Goal: Transaction & Acquisition: Purchase product/service

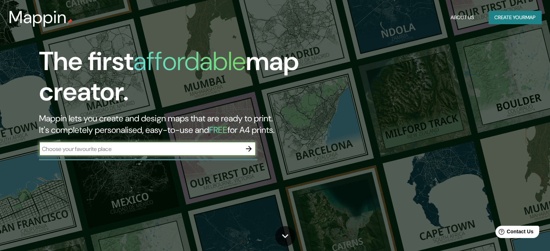
click at [512, 18] on button "Create your map" at bounding box center [514, 17] width 53 height 13
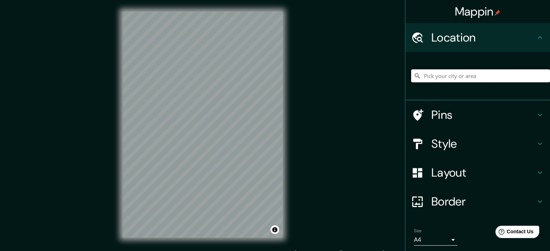
click at [424, 76] on input "Pick your city or area" at bounding box center [480, 75] width 139 height 13
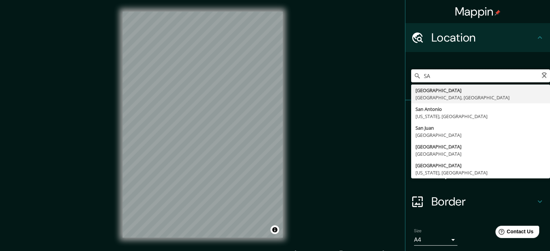
type input "S"
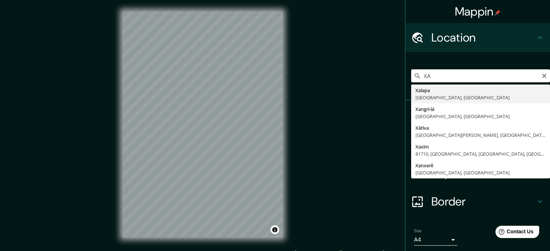
type input "X"
drag, startPoint x: 477, startPoint y: 74, endPoint x: 389, endPoint y: 81, distance: 88.4
click at [389, 81] on div "Mappin Location Cajobi, São Paulo, Brasil Cajobi São Paulo, Brasil Cajón Pérez …" at bounding box center [275, 130] width 550 height 261
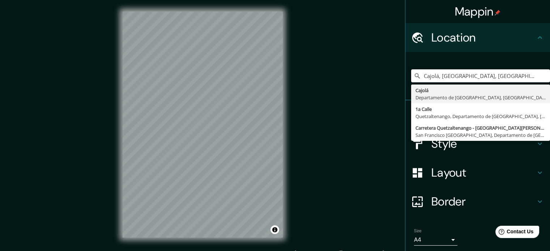
type input "Cajolá, Departamento de Quetzaltenango, Guatemala"
click at [369, 141] on div "Mappin Location Cajolá, Departamento de Quetzaltenango, Guatemala Cajolá Depart…" at bounding box center [275, 130] width 550 height 261
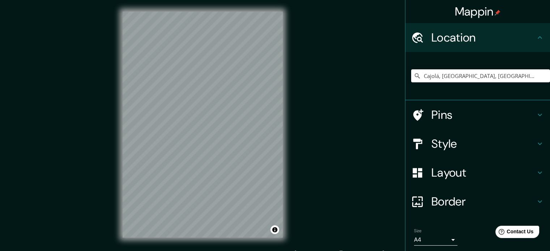
click at [439, 142] on h4 "Style" at bounding box center [483, 144] width 104 height 14
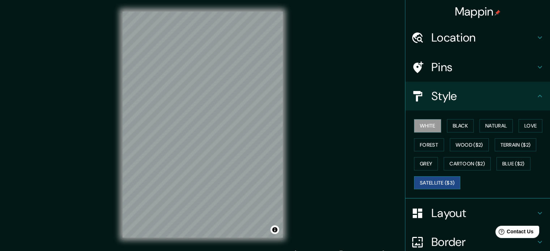
click at [422, 182] on button "Satellite ($3)" at bounding box center [437, 182] width 46 height 13
click at [466, 212] on h4 "Layout" at bounding box center [483, 213] width 104 height 14
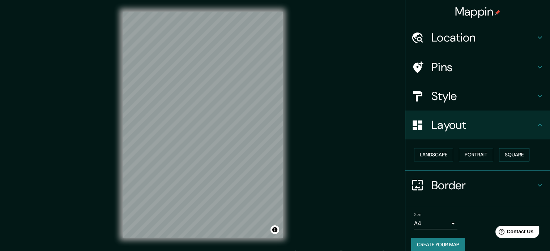
click at [512, 155] on button "Square" at bounding box center [514, 154] width 30 height 13
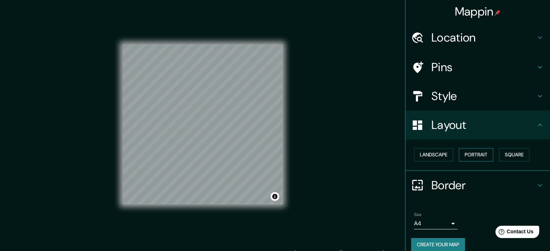
click at [464, 159] on button "Portrait" at bounding box center [476, 154] width 34 height 13
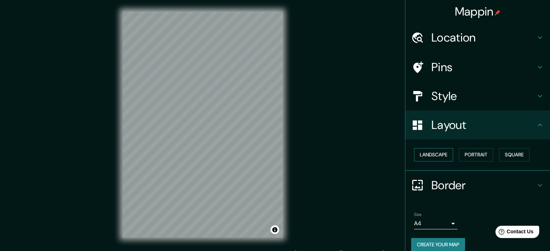
click at [418, 155] on button "Landscape" at bounding box center [433, 154] width 39 height 13
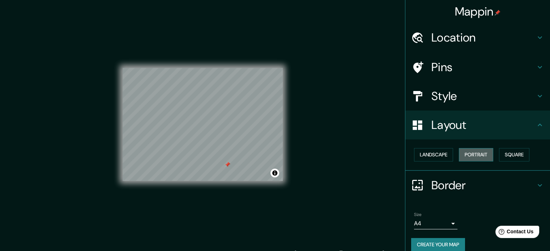
click at [461, 155] on button "Portrait" at bounding box center [476, 154] width 34 height 13
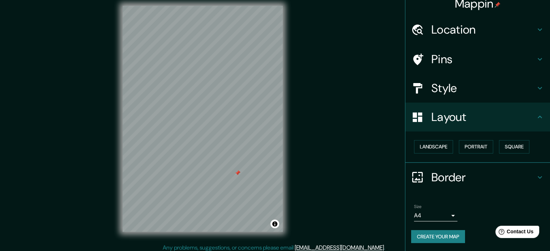
scroll to position [9, 0]
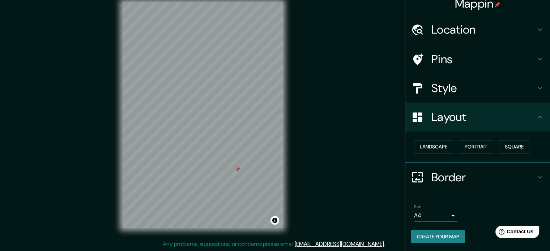
click at [437, 233] on button "Create your map" at bounding box center [438, 236] width 54 height 13
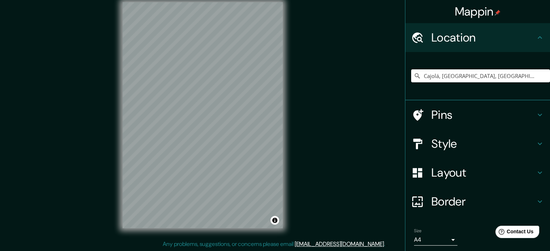
click at [497, 78] on input "Cajolá, Departamento de Quetzaltenango, Guatemala" at bounding box center [480, 75] width 139 height 13
click at [413, 76] on icon at bounding box center [416, 75] width 7 height 7
drag, startPoint x: 520, startPoint y: 79, endPoint x: 395, endPoint y: 82, distance: 124.7
click at [395, 82] on div "Mappin Location Cajolá, Departamento de Quetzaltenango, Guatemala Pins Style La…" at bounding box center [275, 121] width 550 height 261
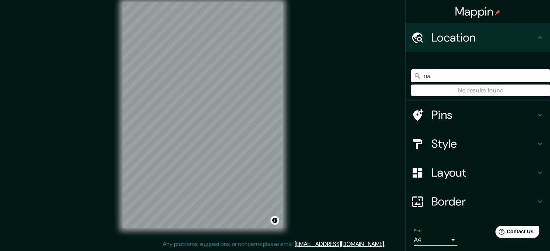
type input "u"
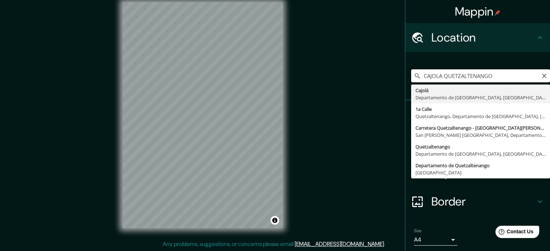
type input "Cajolá, Departamento de Quetzaltenango, Guatemala"
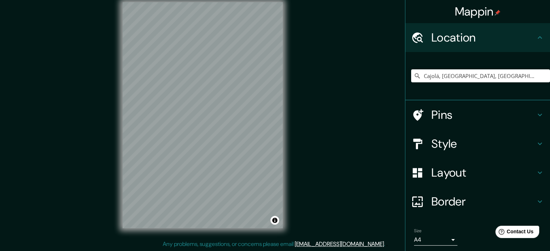
click at [431, 141] on h4 "Style" at bounding box center [483, 144] width 104 height 14
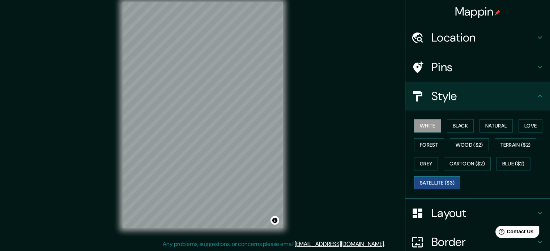
click at [427, 185] on button "Satellite ($3)" at bounding box center [437, 182] width 46 height 13
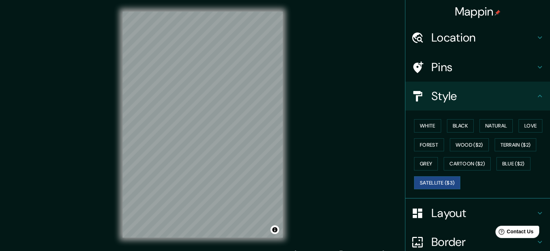
click at [459, 32] on h4 "Location" at bounding box center [483, 37] width 104 height 14
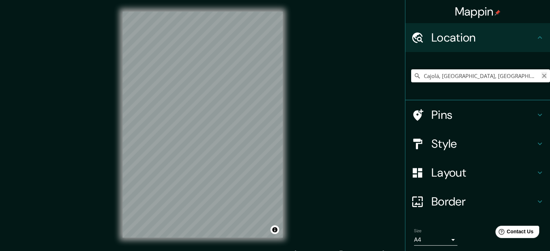
click at [541, 75] on icon "Clear" at bounding box center [544, 76] width 6 height 6
type input "Cajolá, Departamento de Quetzaltenango, Guatemala"
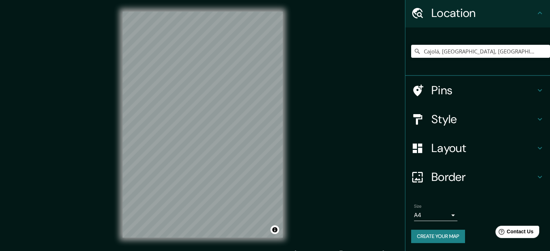
click at [439, 146] on h4 "Layout" at bounding box center [483, 148] width 104 height 14
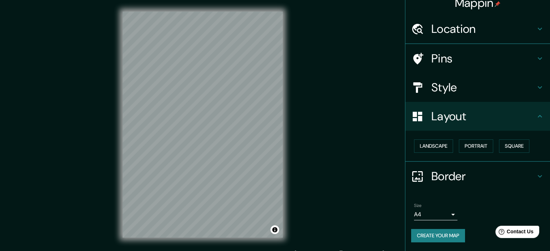
scroll to position [8, 0]
click at [467, 145] on button "Portrait" at bounding box center [476, 146] width 34 height 13
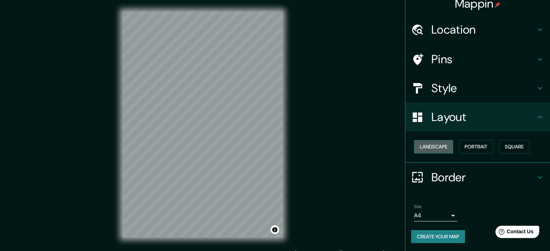
click at [432, 148] on button "Landscape" at bounding box center [433, 146] width 39 height 13
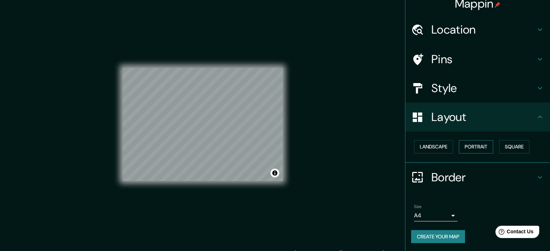
click at [468, 145] on button "Portrait" at bounding box center [476, 146] width 34 height 13
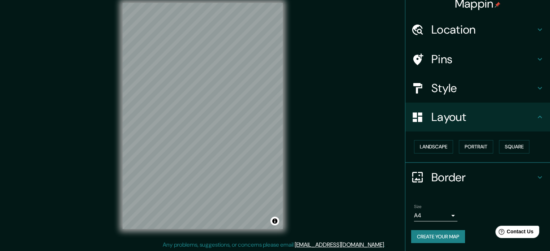
scroll to position [9, 0]
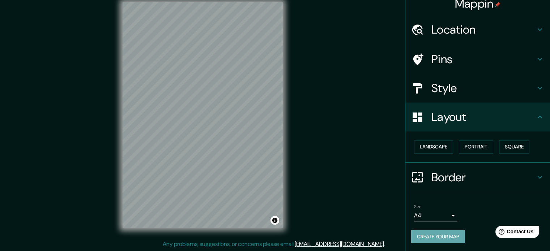
click at [441, 231] on button "Create your map" at bounding box center [438, 236] width 54 height 13
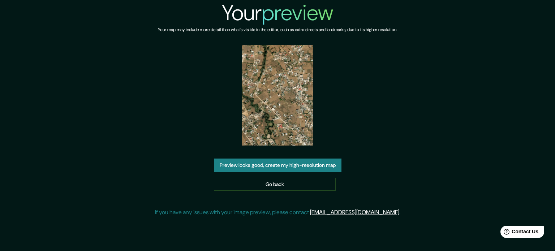
click at [282, 169] on button "Preview looks good, create my high-resolution map" at bounding box center [278, 165] width 128 height 13
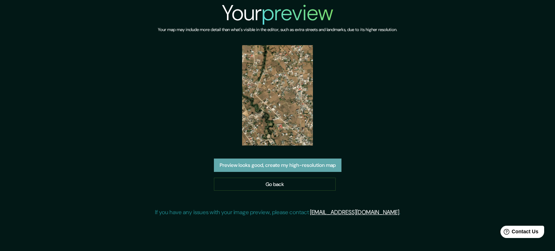
click at [286, 166] on button "Preview looks good, create my high-resolution map" at bounding box center [278, 165] width 128 height 13
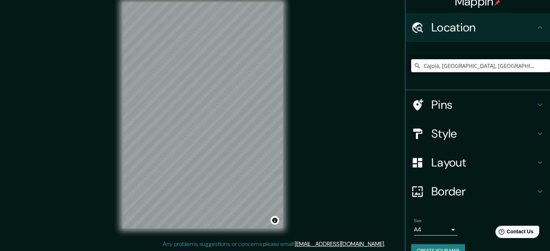
scroll to position [25, 0]
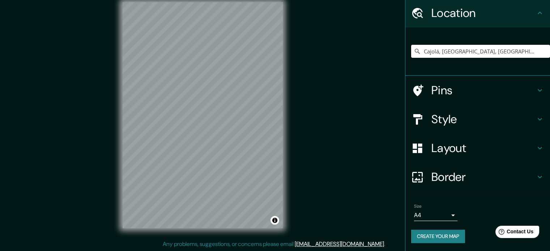
click at [413, 51] on icon at bounding box center [416, 51] width 7 height 7
click at [425, 51] on input "Cajolá, [GEOGRAPHIC_DATA], [GEOGRAPHIC_DATA]" at bounding box center [480, 51] width 139 height 13
drag, startPoint x: 422, startPoint y: 51, endPoint x: 555, endPoint y: 65, distance: 133.0
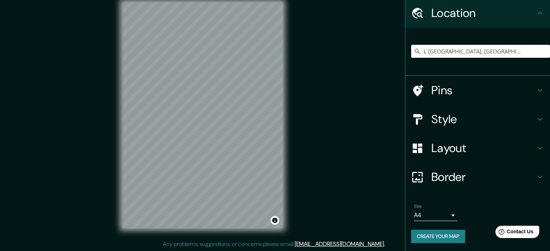
click at [549, 65] on html "Mappin Location [GEOGRAPHIC_DATA], [GEOGRAPHIC_DATA], [GEOGRAPHIC_DATA] Pins St…" at bounding box center [275, 116] width 550 height 251
type input "C"
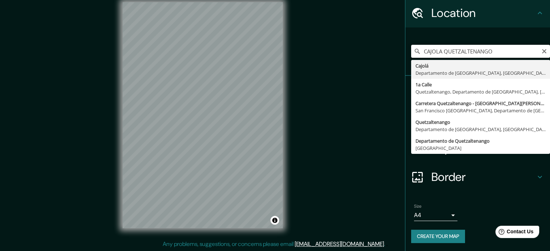
type input "Cajolá, Departamento de Quetzaltenango, Guatemala"
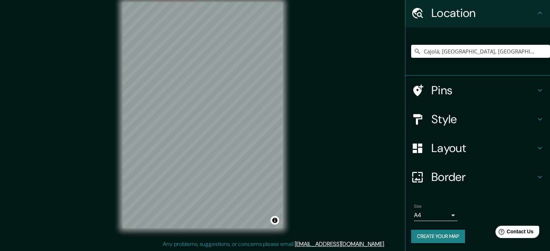
click at [443, 148] on h4 "Layout" at bounding box center [483, 148] width 104 height 14
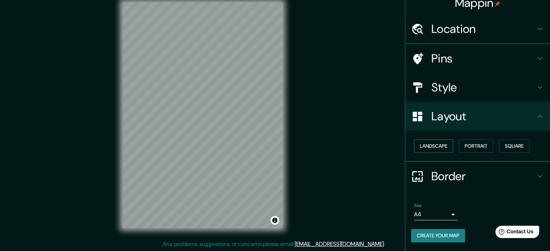
scroll to position [8, 0]
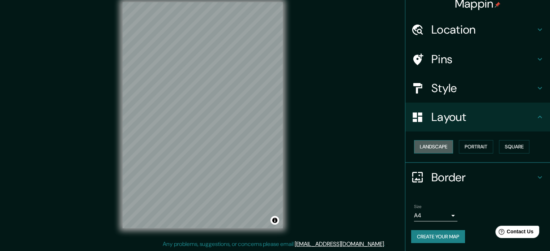
click at [436, 149] on button "Landscape" at bounding box center [433, 146] width 39 height 13
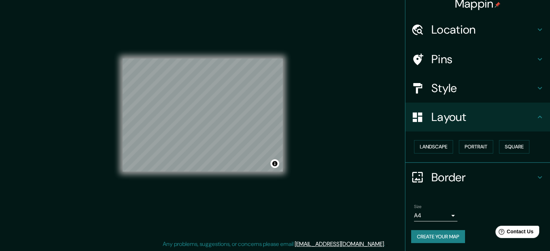
click at [460, 94] on h4 "Style" at bounding box center [483, 88] width 104 height 14
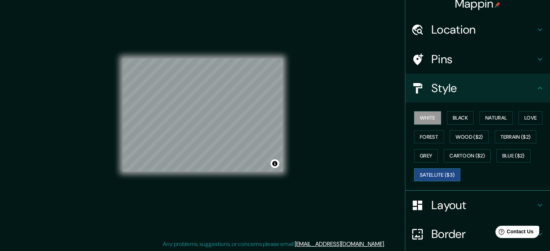
click at [427, 173] on button "Satellite ($3)" at bounding box center [437, 174] width 46 height 13
click at [440, 202] on h4 "Layout" at bounding box center [483, 205] width 104 height 14
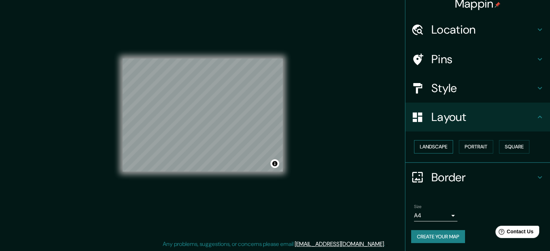
click at [441, 146] on button "Landscape" at bounding box center [433, 146] width 39 height 13
click at [475, 147] on button "Portrait" at bounding box center [476, 146] width 34 height 13
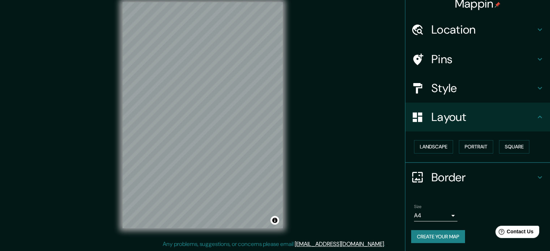
click at [423, 237] on button "Create your map" at bounding box center [438, 236] width 54 height 13
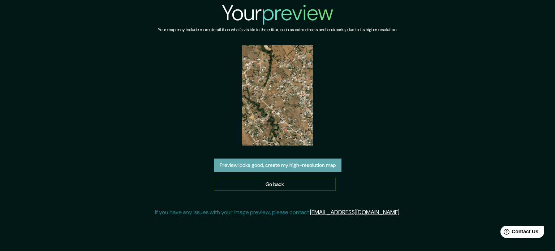
click at [289, 164] on button "Preview looks good, create my high-resolution map" at bounding box center [278, 165] width 128 height 13
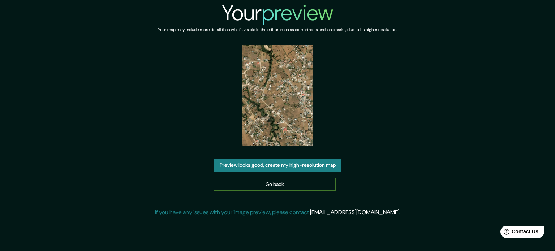
click at [274, 184] on link "Go back" at bounding box center [275, 184] width 122 height 13
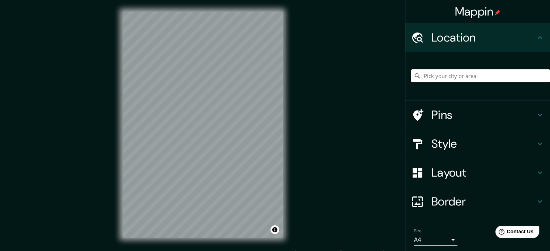
click at [445, 74] on input "Pick your city or area" at bounding box center [480, 75] width 139 height 13
type input "Cajolá, [GEOGRAPHIC_DATA], [GEOGRAPHIC_DATA]"
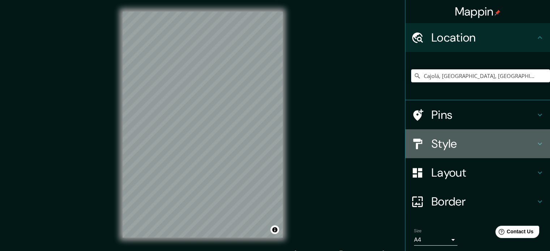
click at [418, 137] on div "Style" at bounding box center [477, 143] width 145 height 29
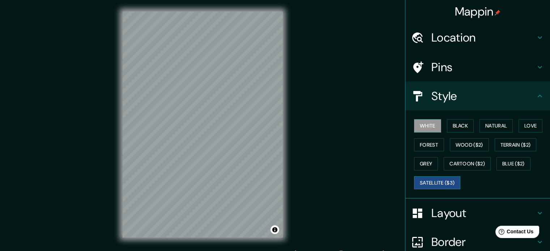
click at [428, 183] on button "Satellite ($3)" at bounding box center [437, 182] width 46 height 13
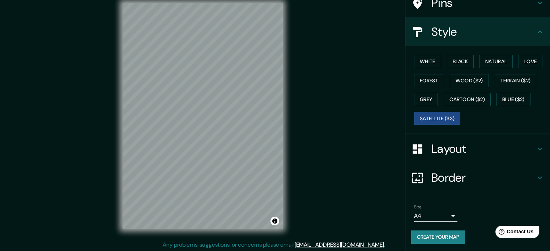
scroll to position [9, 0]
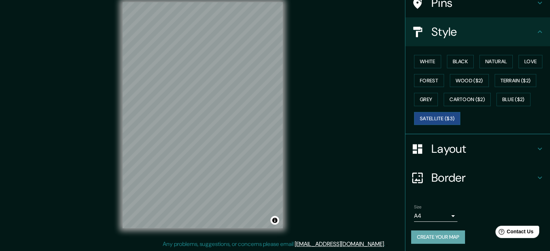
click at [440, 234] on button "Create your map" at bounding box center [438, 237] width 54 height 13
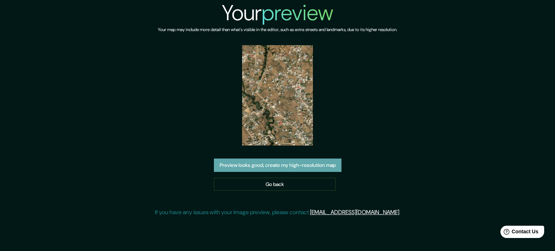
click at [294, 159] on button "Preview looks good, create my high-resolution map" at bounding box center [278, 165] width 128 height 13
